Goal: Check status: Check status

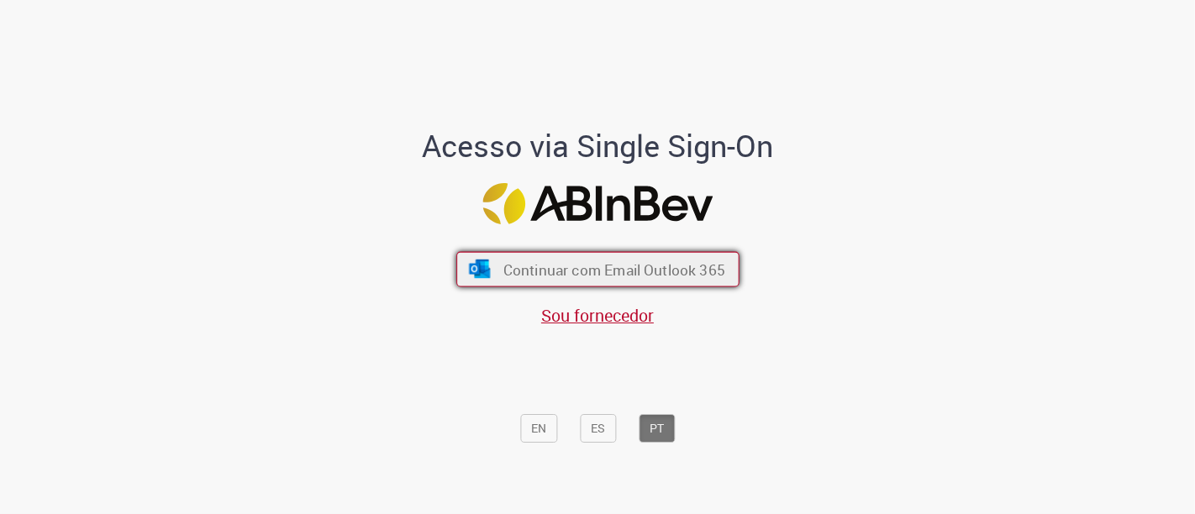
click at [496, 274] on button "Continuar com Email Outlook 365" at bounding box center [597, 269] width 283 height 35
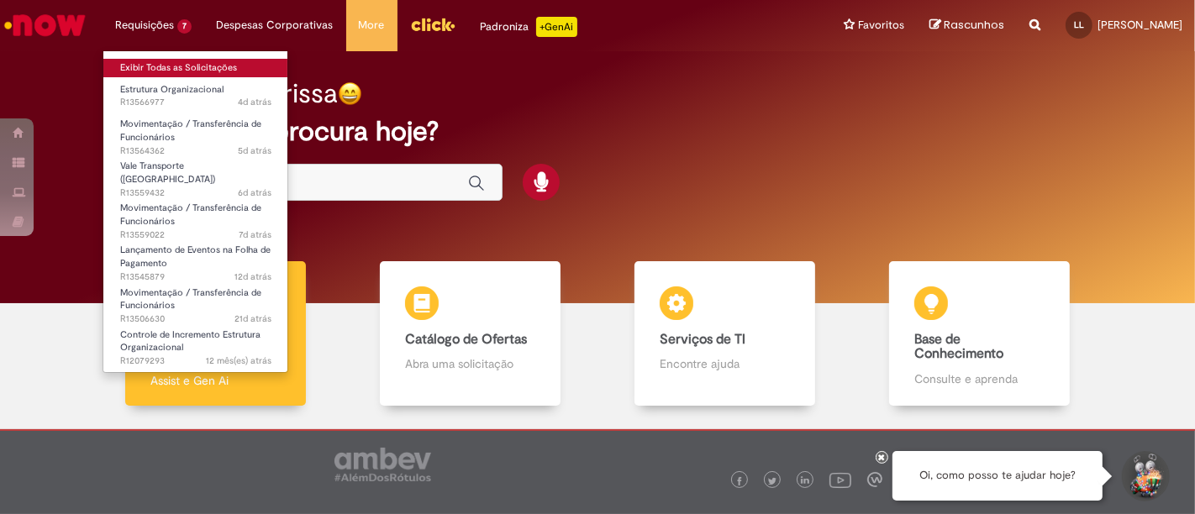
click at [194, 60] on link "Exibir Todas as Solicitações" at bounding box center [195, 68] width 185 height 18
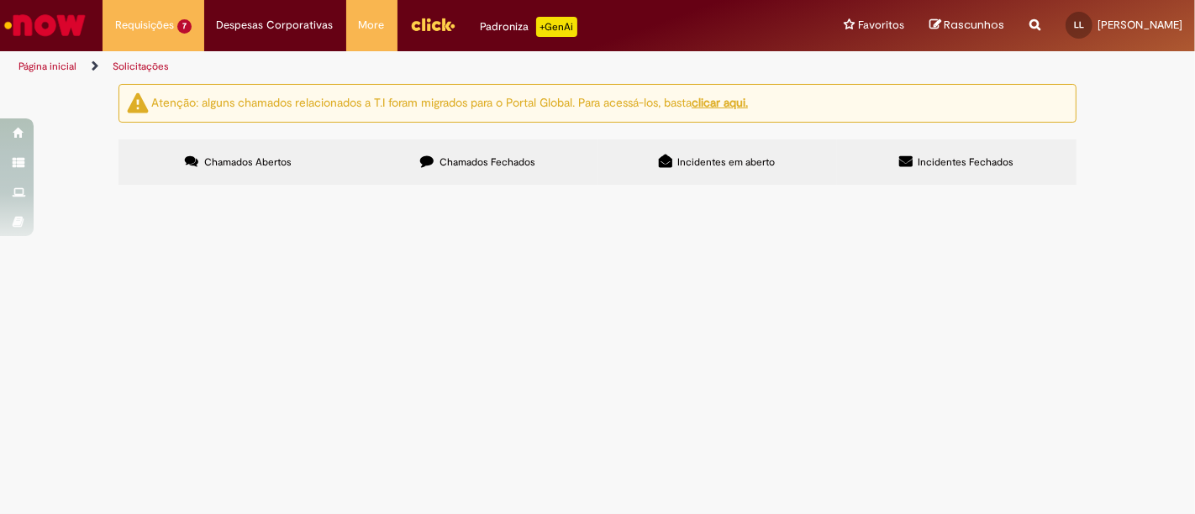
click at [397, 166] on label "Chamados Fechados" at bounding box center [477, 161] width 239 height 45
click at [0, 0] on span "R13462223" at bounding box center [0, 0] width 0 height 0
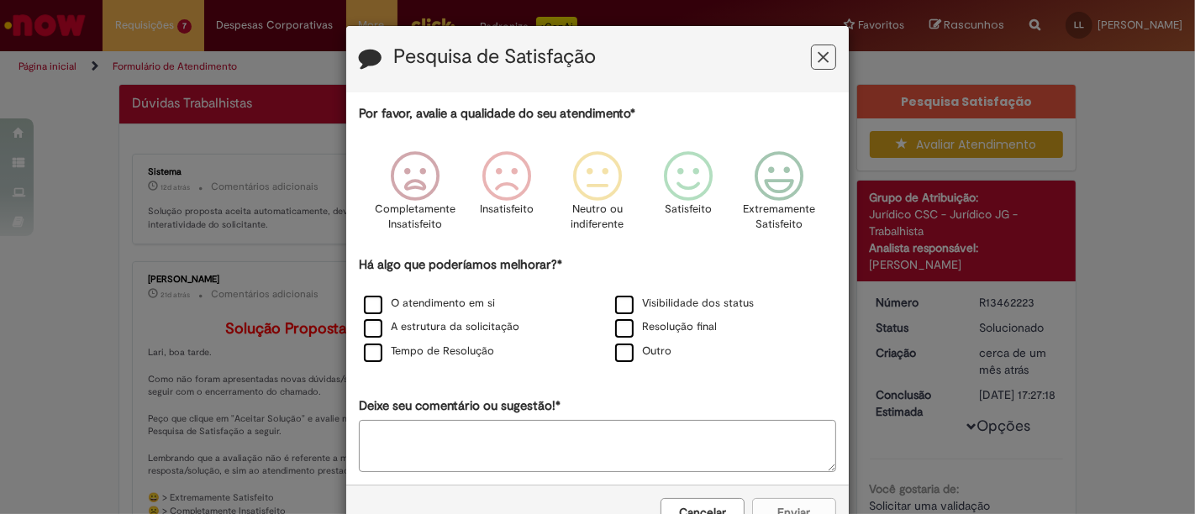
drag, startPoint x: 177, startPoint y: 413, endPoint x: 818, endPoint y: 59, distance: 732.6
click at [818, 59] on icon "Feedback" at bounding box center [823, 58] width 11 height 18
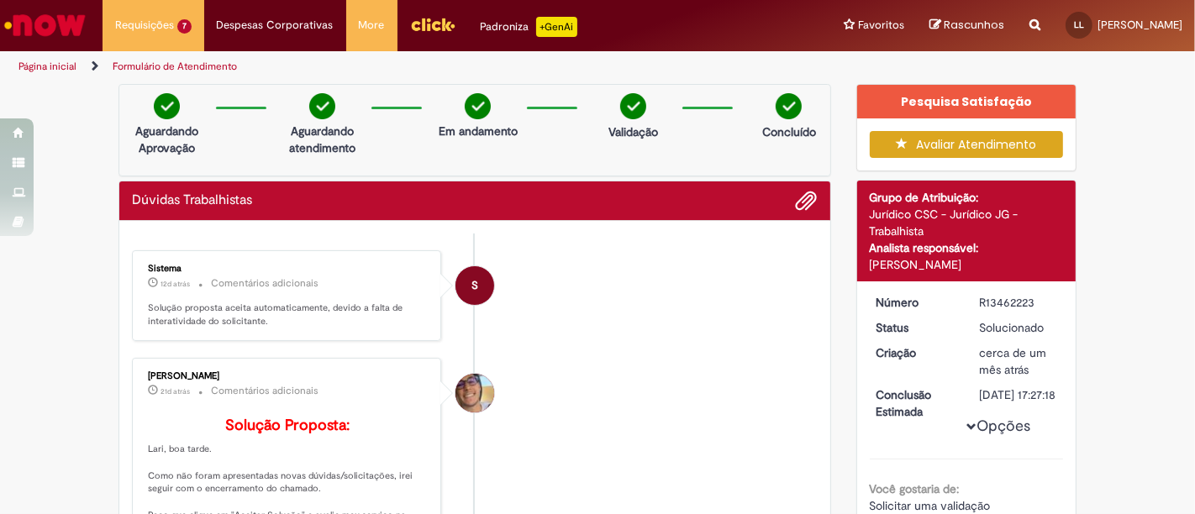
click at [996, 302] on div "R13462223" at bounding box center [1018, 302] width 78 height 17
copy div "R13462223"
